Goal: Information Seeking & Learning: Learn about a topic

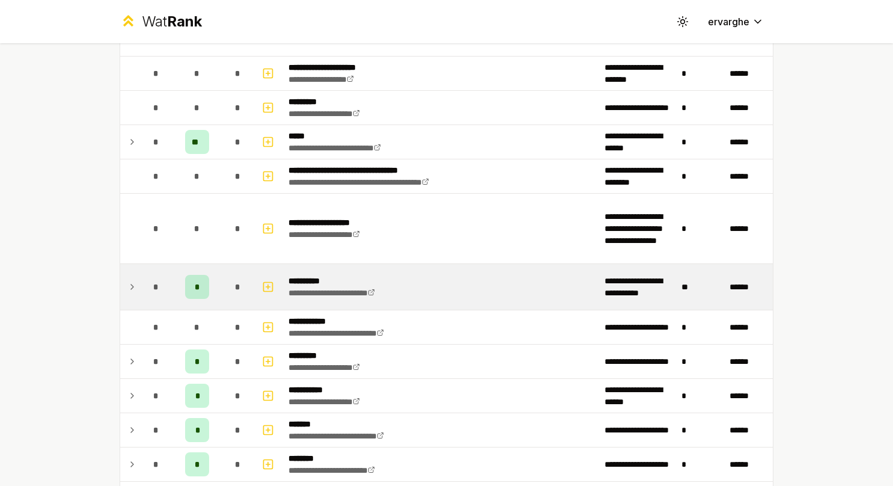
scroll to position [842, 0]
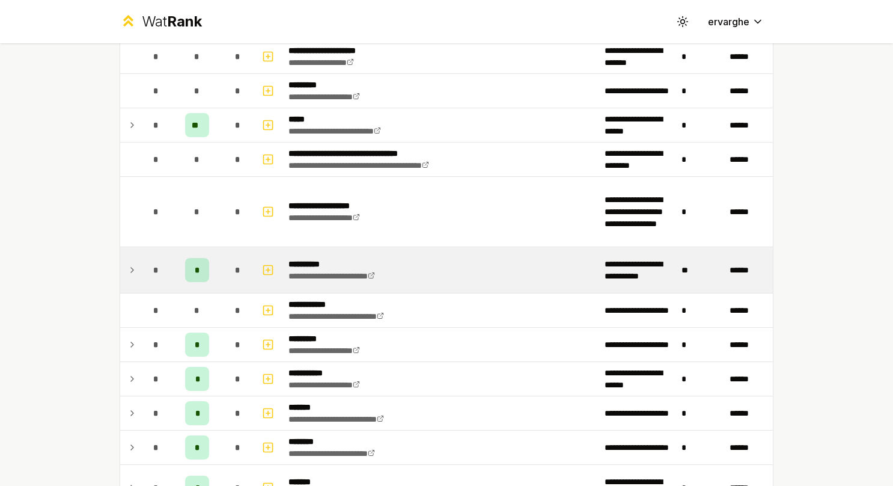
click at [121, 262] on td at bounding box center [129, 270] width 19 height 46
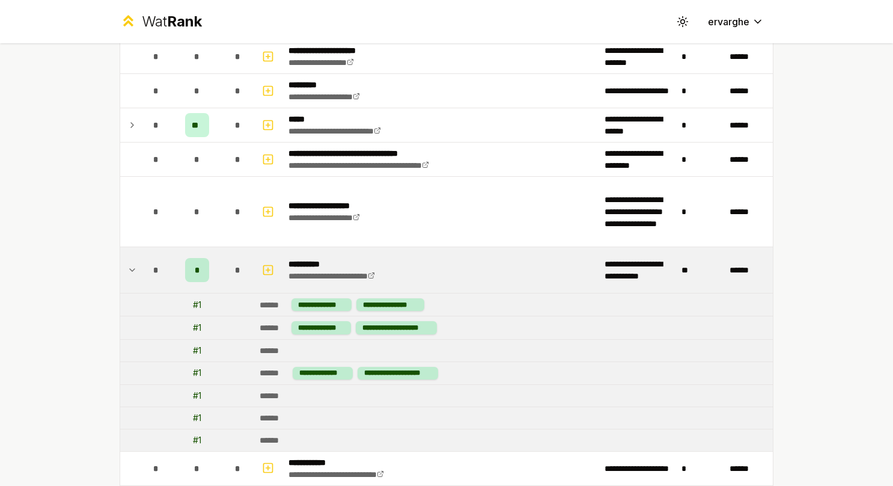
click at [121, 262] on td at bounding box center [129, 270] width 19 height 46
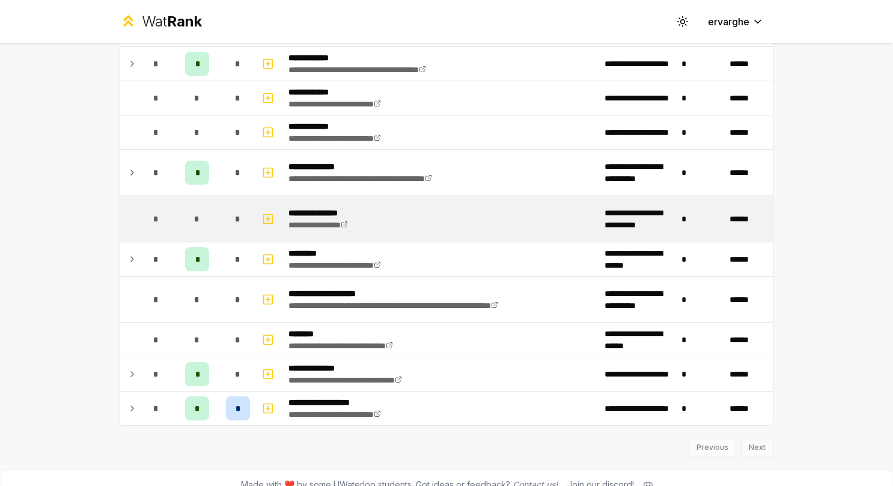
scroll to position [2412, 0]
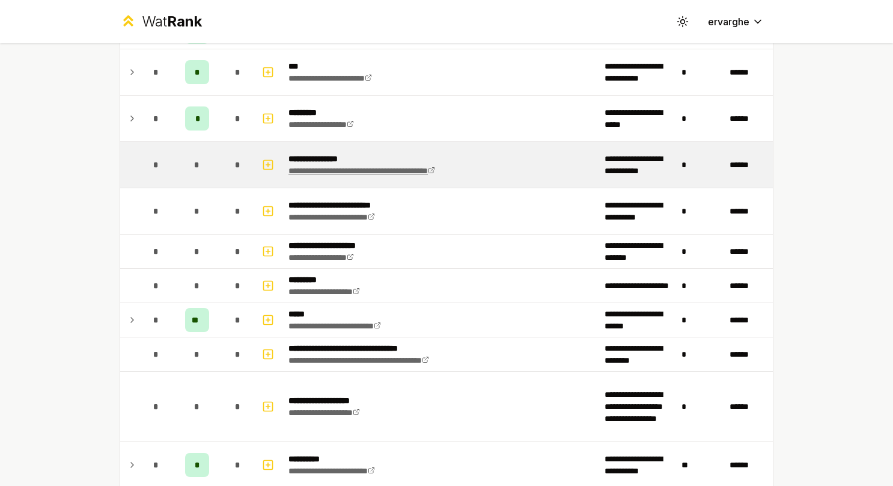
scroll to position [781, 0]
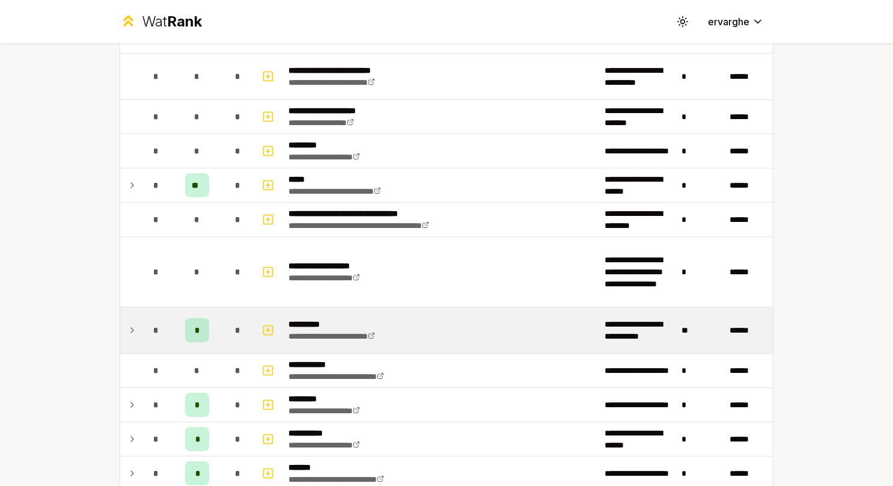
click at [127, 323] on icon at bounding box center [132, 330] width 10 height 14
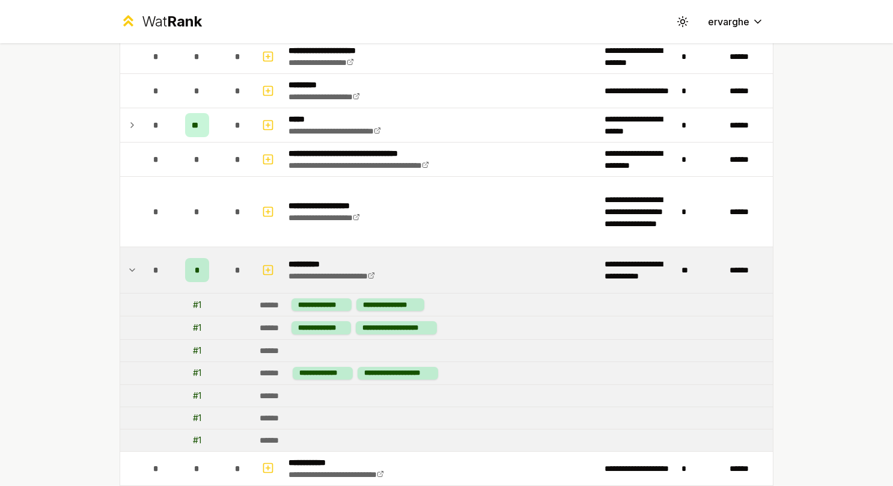
scroll to position [902, 0]
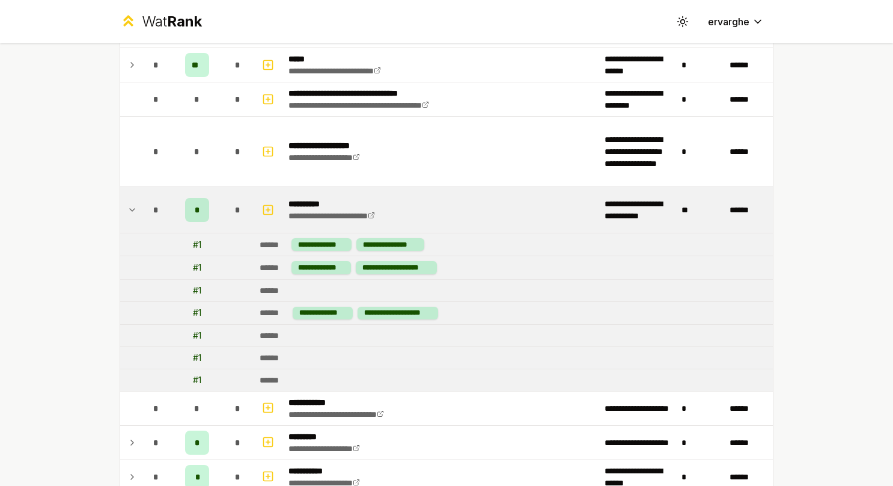
click at [133, 200] on td at bounding box center [129, 210] width 19 height 46
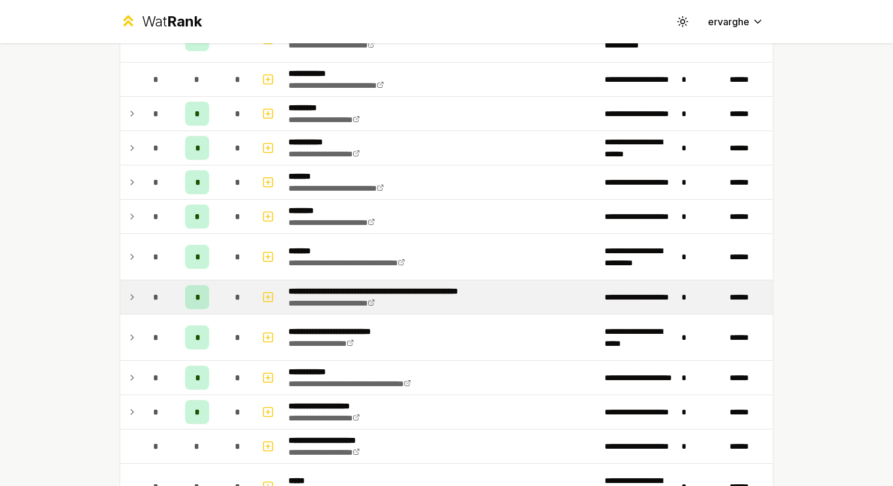
scroll to position [1142, 0]
